Goal: Obtain resource: Download file/media

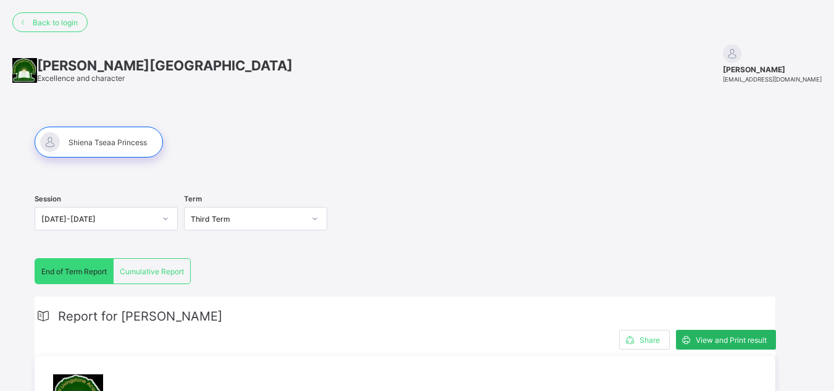
click at [718, 339] on span "View and Print result" at bounding box center [730, 339] width 71 height 9
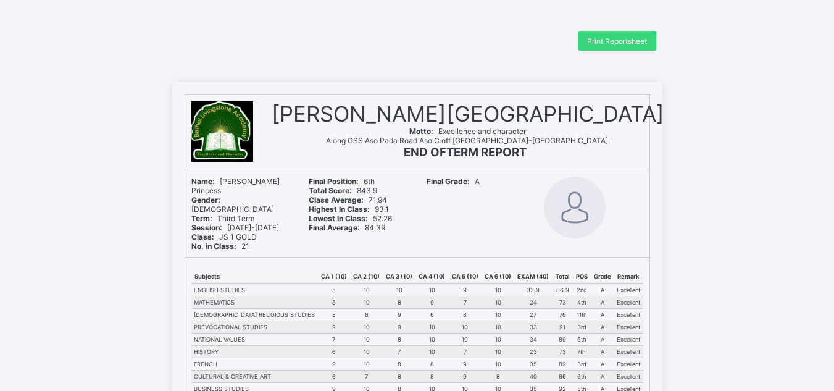
drag, startPoint x: 0, startPoint y: 0, endPoint x: 711, endPoint y: 116, distance: 720.2
click at [609, 43] on span "Print Reportsheet" at bounding box center [617, 40] width 60 height 9
